Goal: Communication & Community: Answer question/provide support

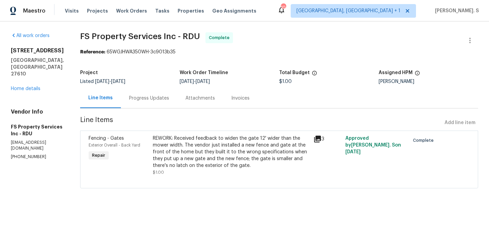
click at [156, 96] on div "Progress Updates" at bounding box center [149, 98] width 40 height 7
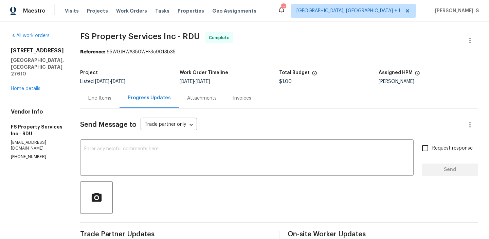
click at [118, 102] on div "Line Items" at bounding box center [99, 98] width 39 height 20
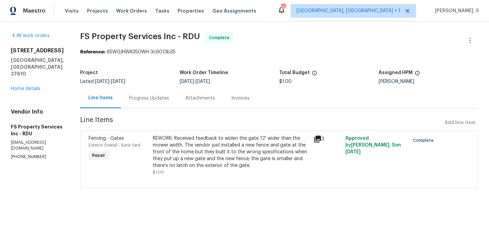
click at [219, 139] on div "REWORK: Received feedback to widen the gate 12' wider than the mower width. The…" at bounding box center [231, 152] width 157 height 34
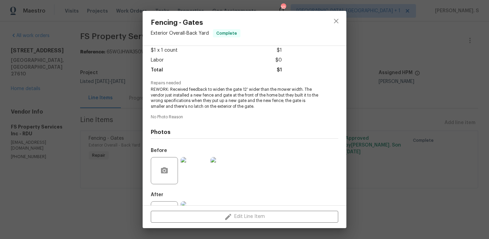
scroll to position [68, 0]
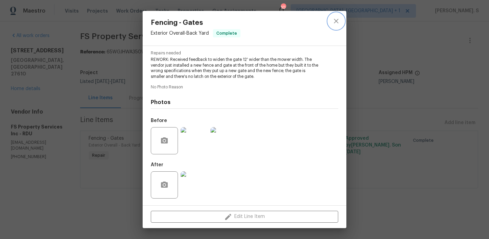
click at [338, 25] on icon "close" at bounding box center [336, 21] width 8 height 8
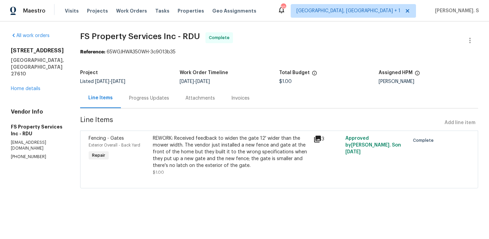
click at [25, 79] on div "All work orders 1405 Cross Link Rd Raleigh, NC 27610 Home details Vendor Info F…" at bounding box center [37, 95] width 53 height 127
click at [27, 86] on link "Home details" at bounding box center [26, 88] width 30 height 5
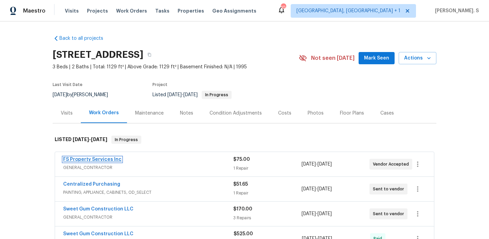
click at [104, 159] on link "FS Property Services Inc" at bounding box center [92, 159] width 58 height 5
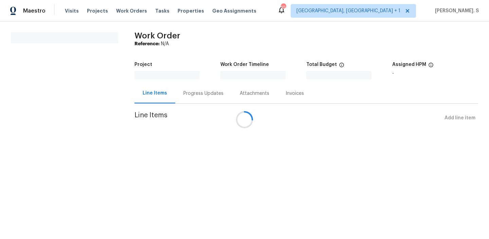
click at [189, 99] on div at bounding box center [244, 119] width 489 height 239
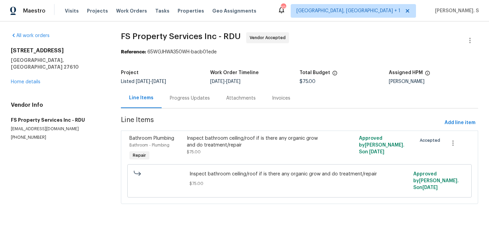
click at [189, 99] on div "Progress Updates" at bounding box center [190, 98] width 40 height 7
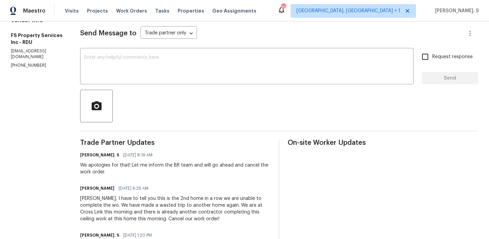
scroll to position [120, 0]
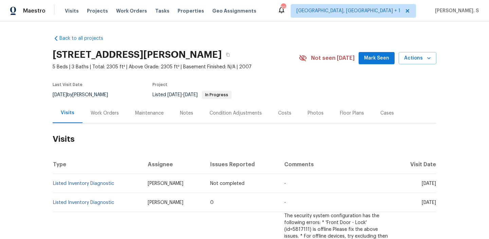
click at [105, 110] on div "Work Orders" at bounding box center [105, 113] width 28 height 7
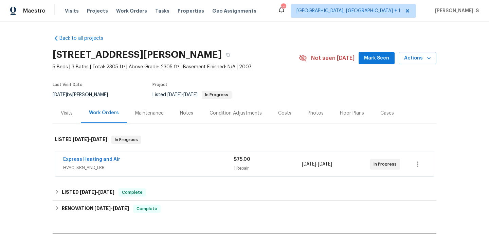
click at [105, 110] on div "Work Orders" at bounding box center [104, 112] width 30 height 7
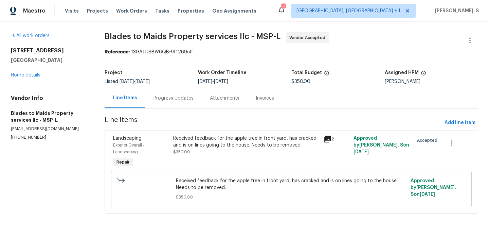
click at [184, 101] on div "Progress Updates" at bounding box center [174, 98] width 40 height 7
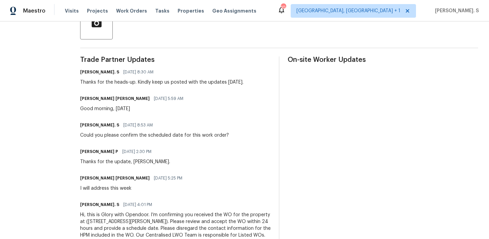
scroll to position [200, 0]
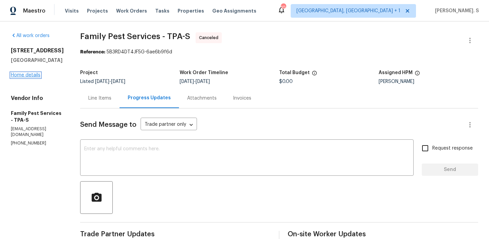
click at [18, 76] on link "Home details" at bounding box center [26, 75] width 30 height 5
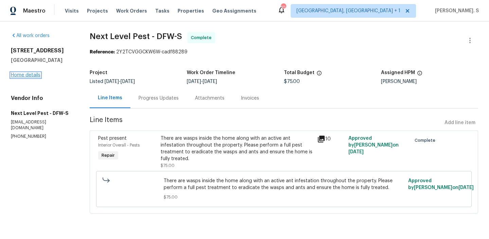
click at [18, 75] on link "Home details" at bounding box center [26, 75] width 30 height 5
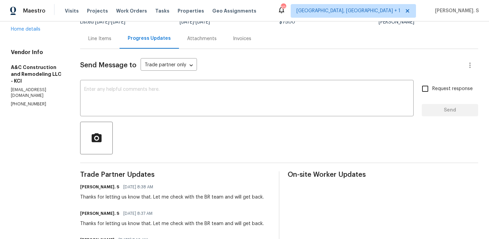
scroll to position [61, 0]
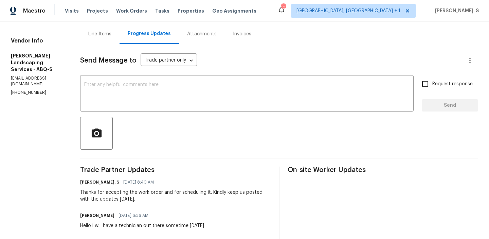
scroll to position [67, 0]
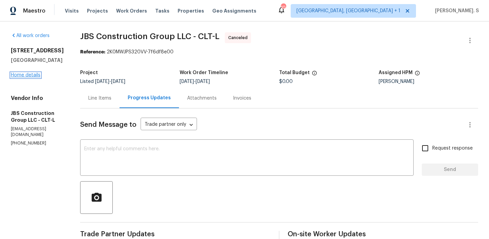
click at [19, 75] on link "Home details" at bounding box center [26, 75] width 30 height 5
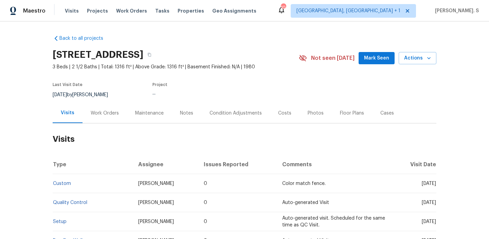
click at [113, 114] on div "Work Orders" at bounding box center [105, 113] width 28 height 7
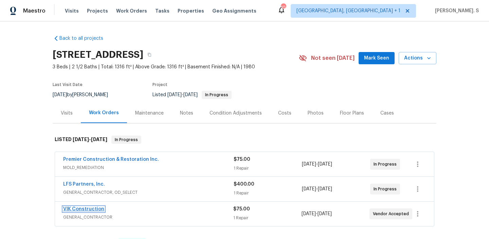
click at [89, 207] on link "VIK Construction" at bounding box center [83, 209] width 41 height 5
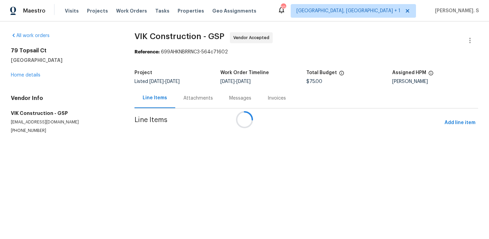
click at [221, 108] on div "Messages" at bounding box center [240, 98] width 38 height 20
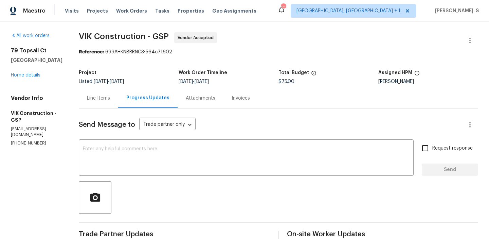
click at [210, 140] on div "Send Message to Trade partner only Trade partner only ​ x ​ Request response Se…" at bounding box center [279, 201] width 400 height 187
click at [199, 150] on textarea at bounding box center [246, 158] width 327 height 24
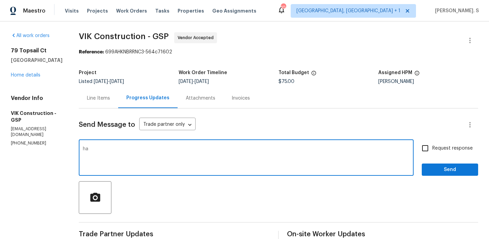
type textarea "h"
click at [318, 157] on textarea "Thanks for accepting the work order and could you please provide us with the sc…" at bounding box center [246, 158] width 327 height 24
type textarea "Thanks for accepting the work order and could you please provide us with the sc…"
click at [433, 146] on input "Request response" at bounding box center [425, 148] width 14 height 14
checkbox input "true"
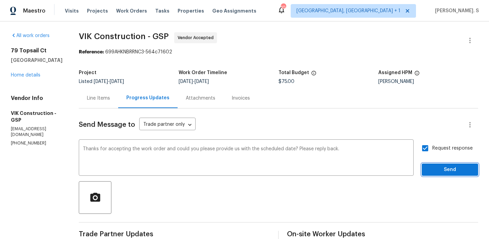
click at [440, 169] on span "Send" at bounding box center [450, 169] width 46 height 8
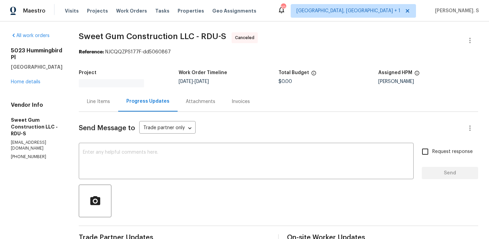
scroll to position [51, 0]
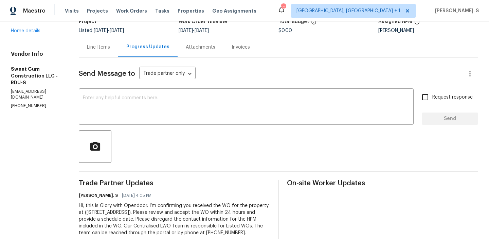
click at [35, 27] on div "[STREET_ADDRESS] Home details" at bounding box center [37, 15] width 52 height 38
click at [35, 29] on link "Home details" at bounding box center [26, 31] width 30 height 5
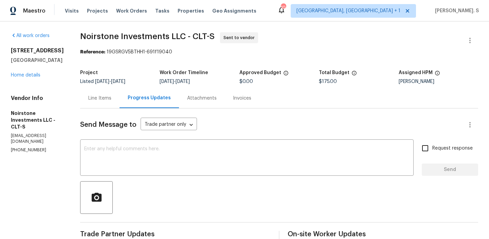
scroll to position [20, 0]
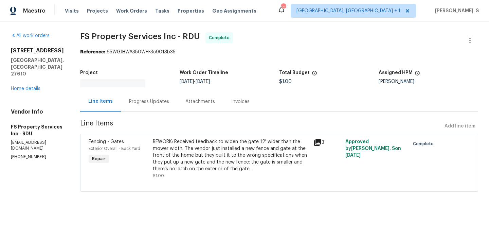
click at [175, 91] on div "Progress Updates" at bounding box center [149, 101] width 56 height 20
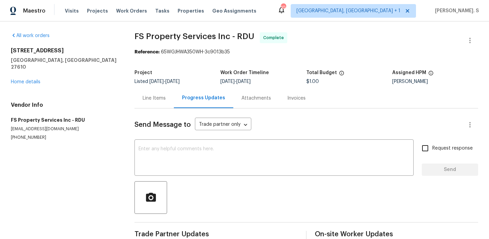
click at [175, 90] on div "Progress Updates" at bounding box center [203, 98] width 59 height 20
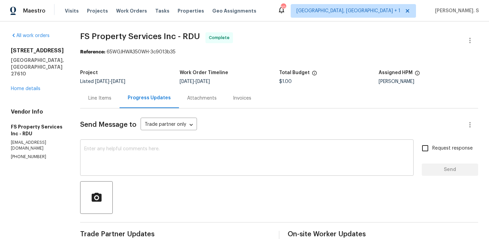
click at [249, 154] on textarea at bounding box center [246, 158] width 325 height 24
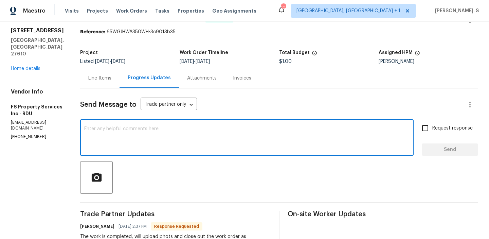
scroll to position [60, 0]
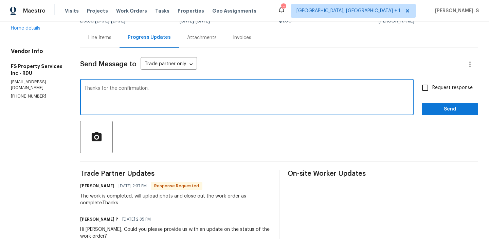
type textarea "Thanks for the confirmation."
click at [425, 90] on input "Request response" at bounding box center [425, 88] width 14 height 14
checkbox input "true"
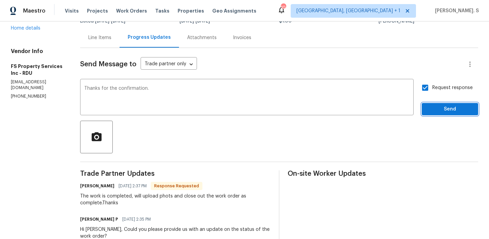
click at [428, 109] on span "Send" at bounding box center [450, 109] width 46 height 8
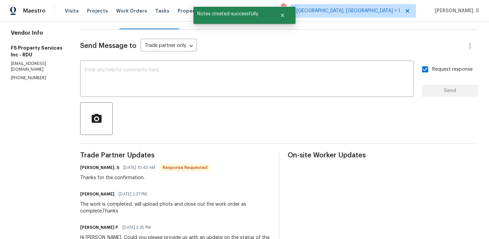
scroll to position [89, 0]
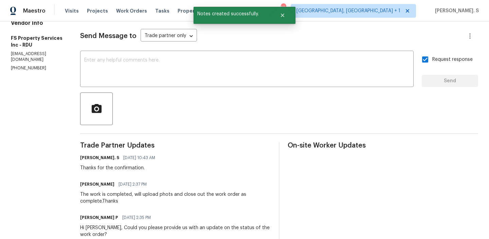
click at [111, 202] on div "The work is completed, will upload phots and close out the work order as comple…" at bounding box center [175, 198] width 191 height 14
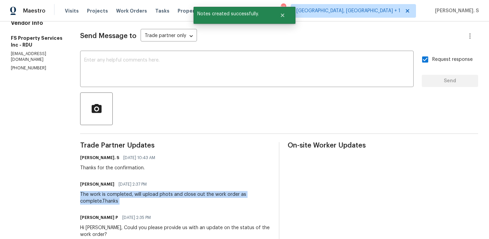
click at [111, 202] on div "The work is completed, will upload phots and close out the work order as comple…" at bounding box center [175, 198] width 191 height 14
copy div "The work is completed, will upload phots and close out the work order as comple…"
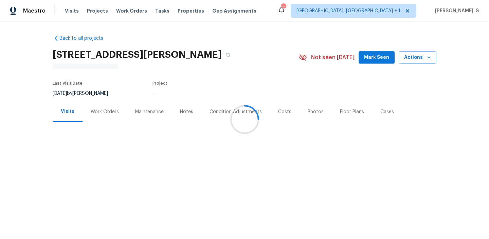
click at [86, 119] on div at bounding box center [244, 119] width 489 height 239
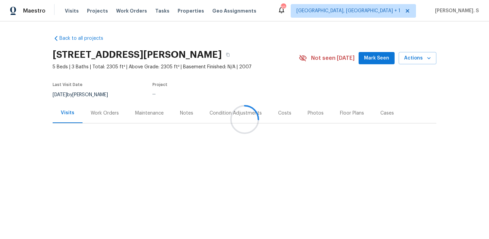
click at [86, 119] on div "Work Orders" at bounding box center [105, 113] width 45 height 20
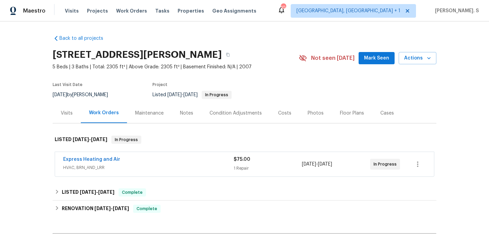
click at [86, 119] on div "Work Orders" at bounding box center [104, 113] width 46 height 20
